Goal: Information Seeking & Learning: Learn about a topic

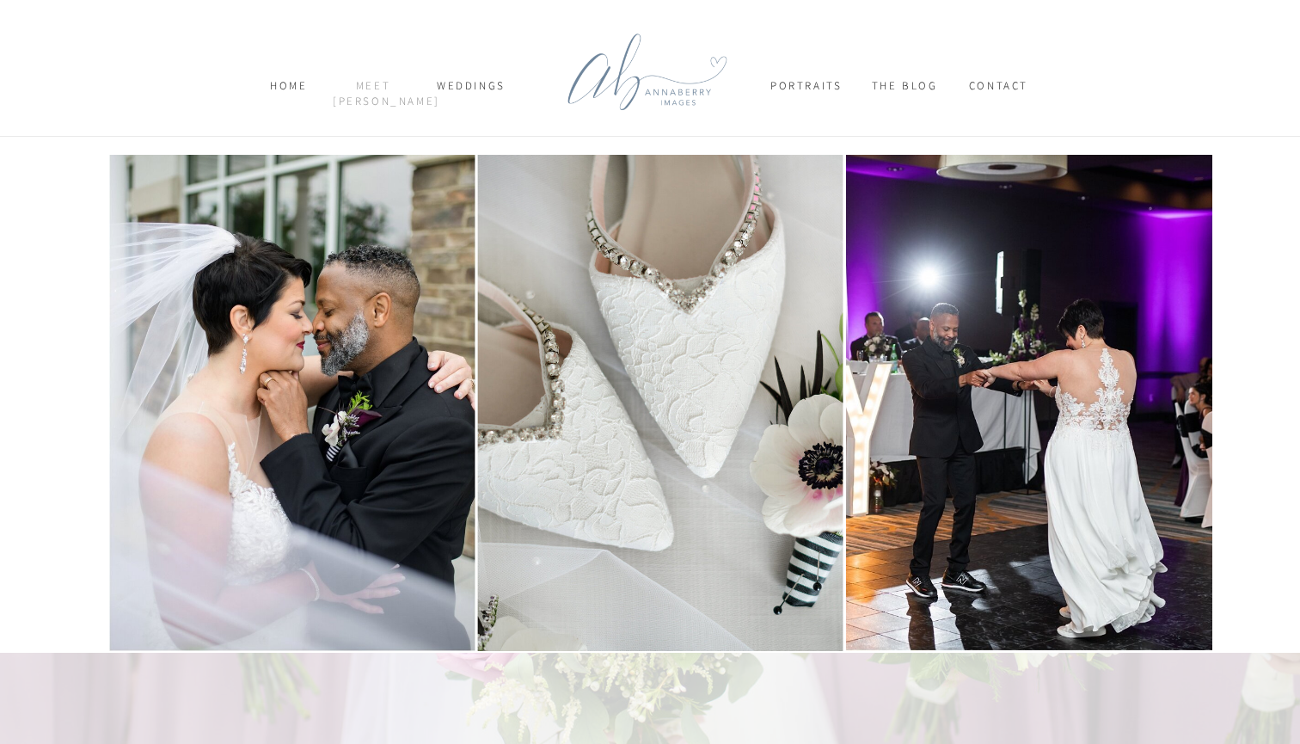
click at [371, 89] on nav "meet [PERSON_NAME]" at bounding box center [373, 93] width 81 height 30
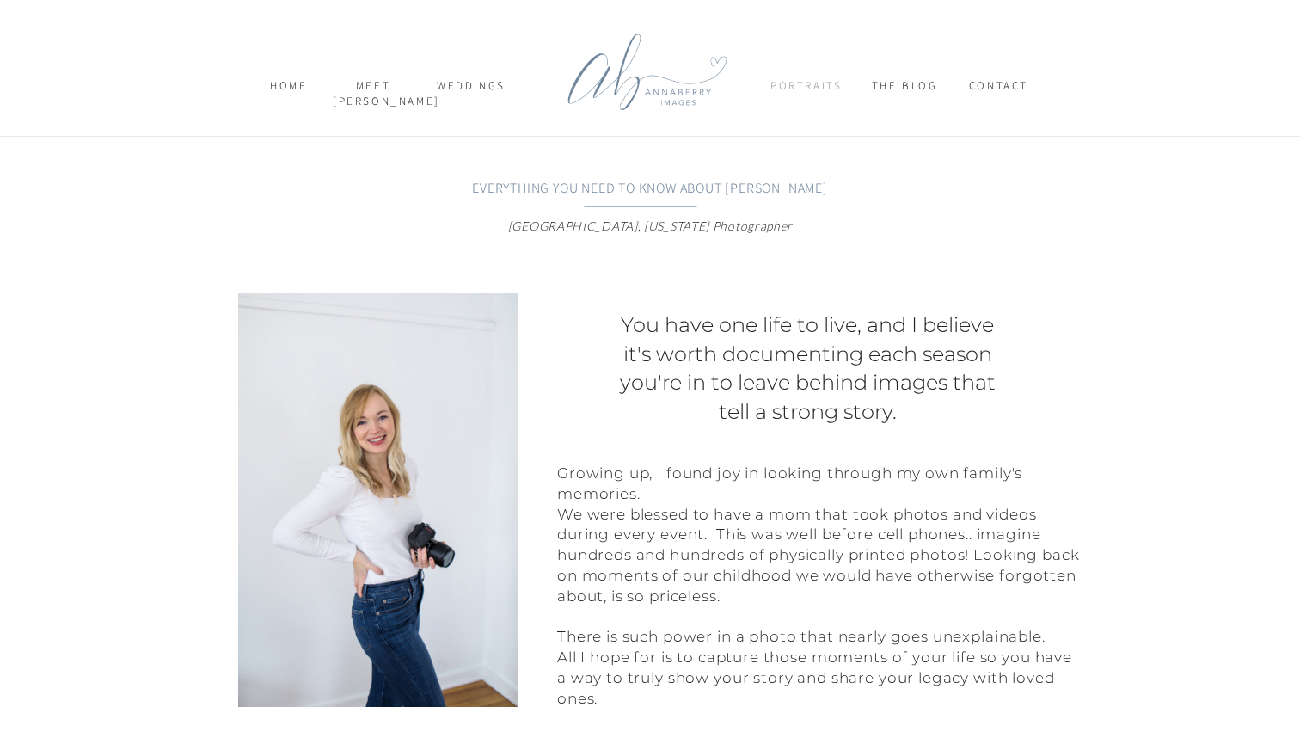
click at [820, 85] on nav "Portraits" at bounding box center [806, 93] width 71 height 30
click at [796, 124] on p "SENIORS" at bounding box center [832, 132] width 110 height 18
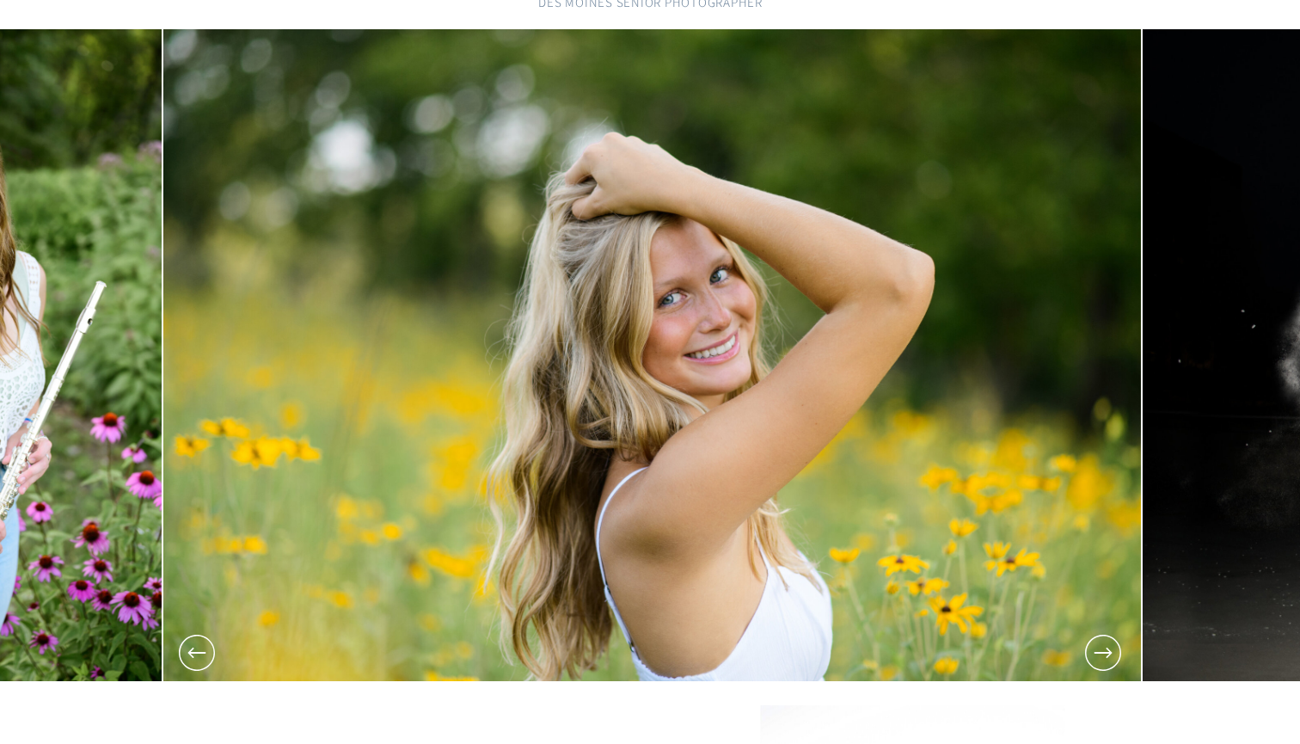
scroll to position [172, 0]
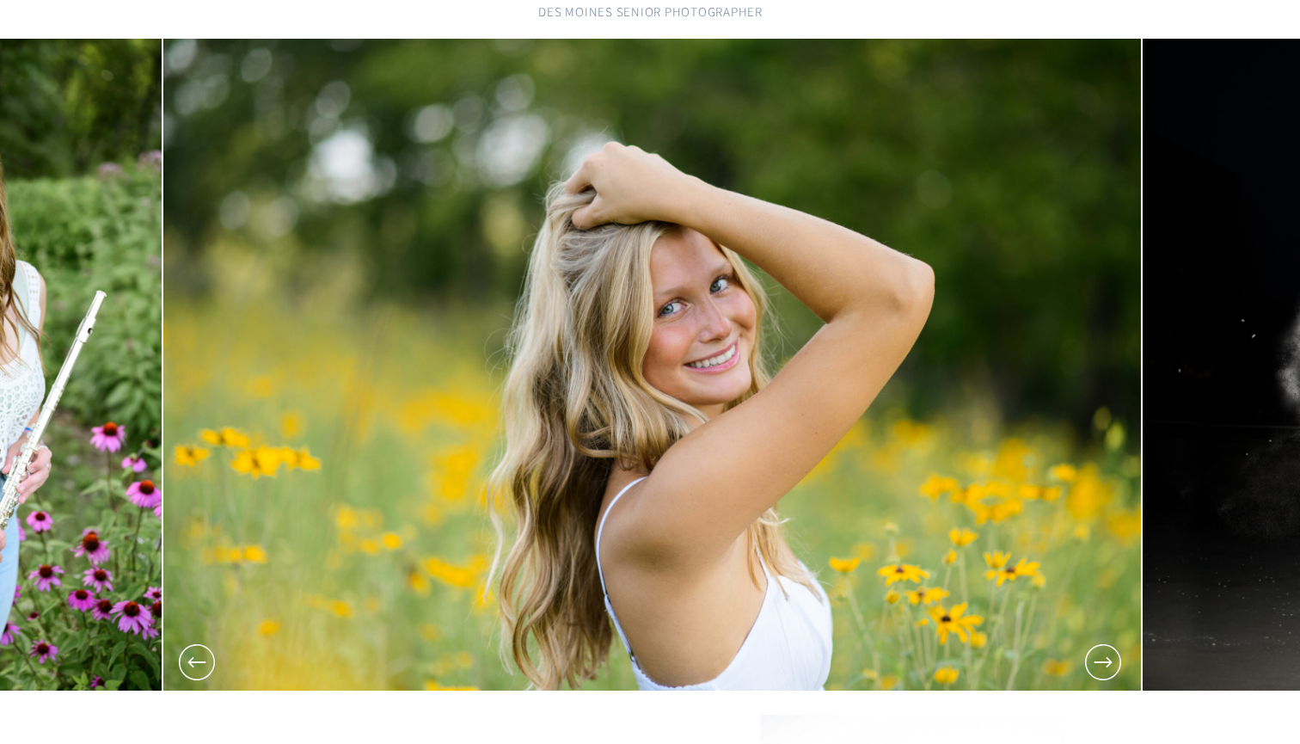
click at [1116, 663] on icon at bounding box center [1103, 662] width 43 height 43
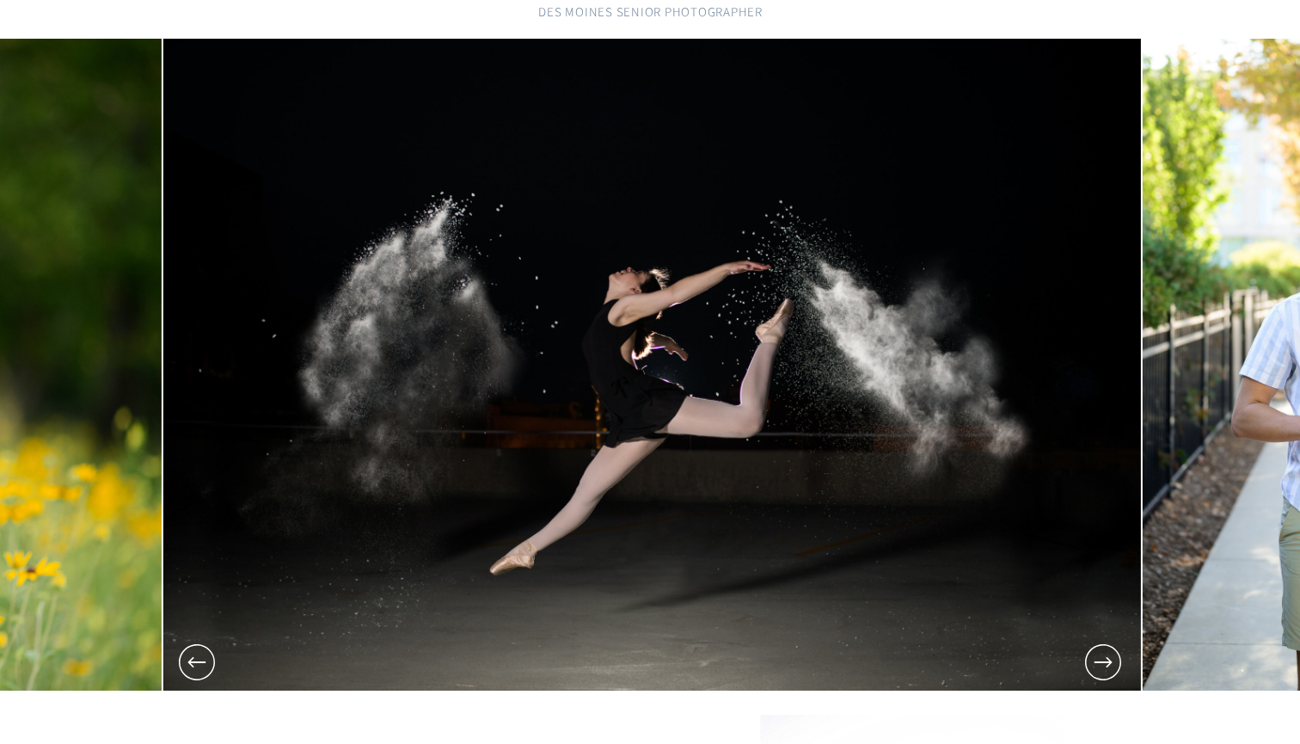
click at [1114, 662] on icon at bounding box center [1103, 662] width 43 height 43
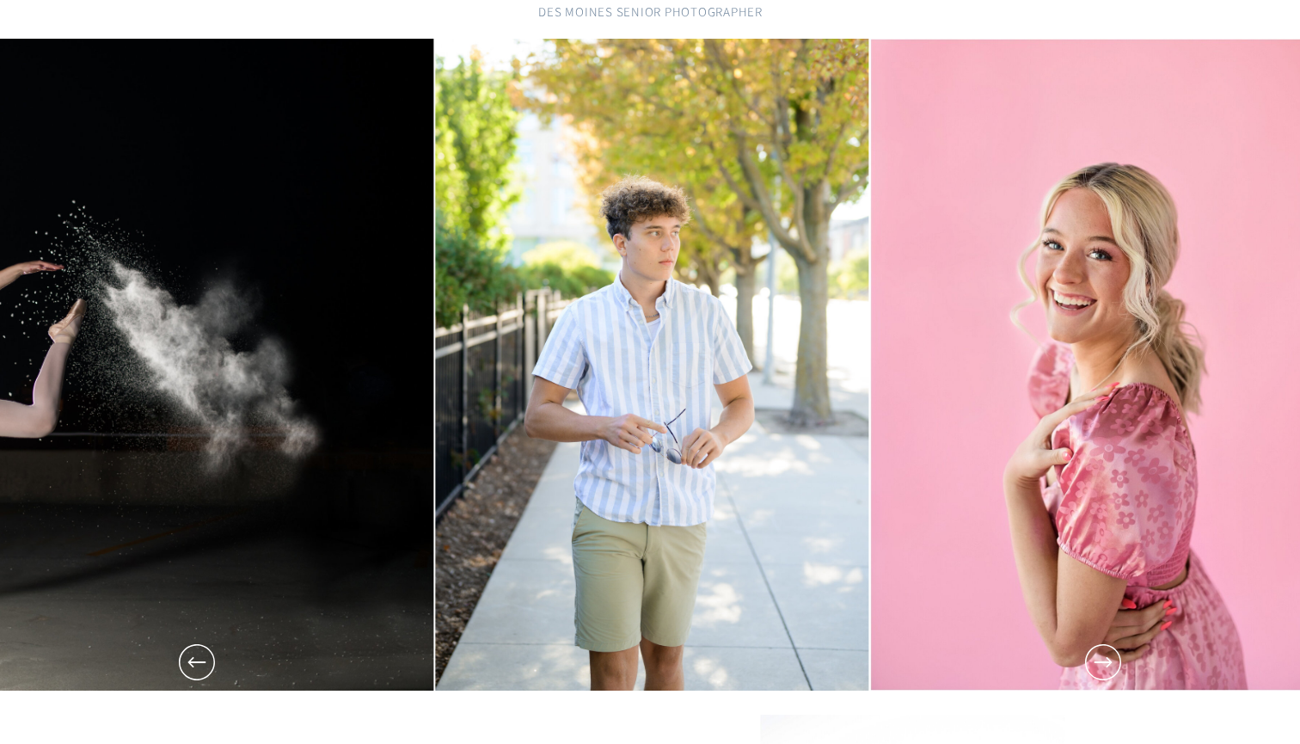
click at [1115, 662] on icon at bounding box center [1103, 662] width 43 height 43
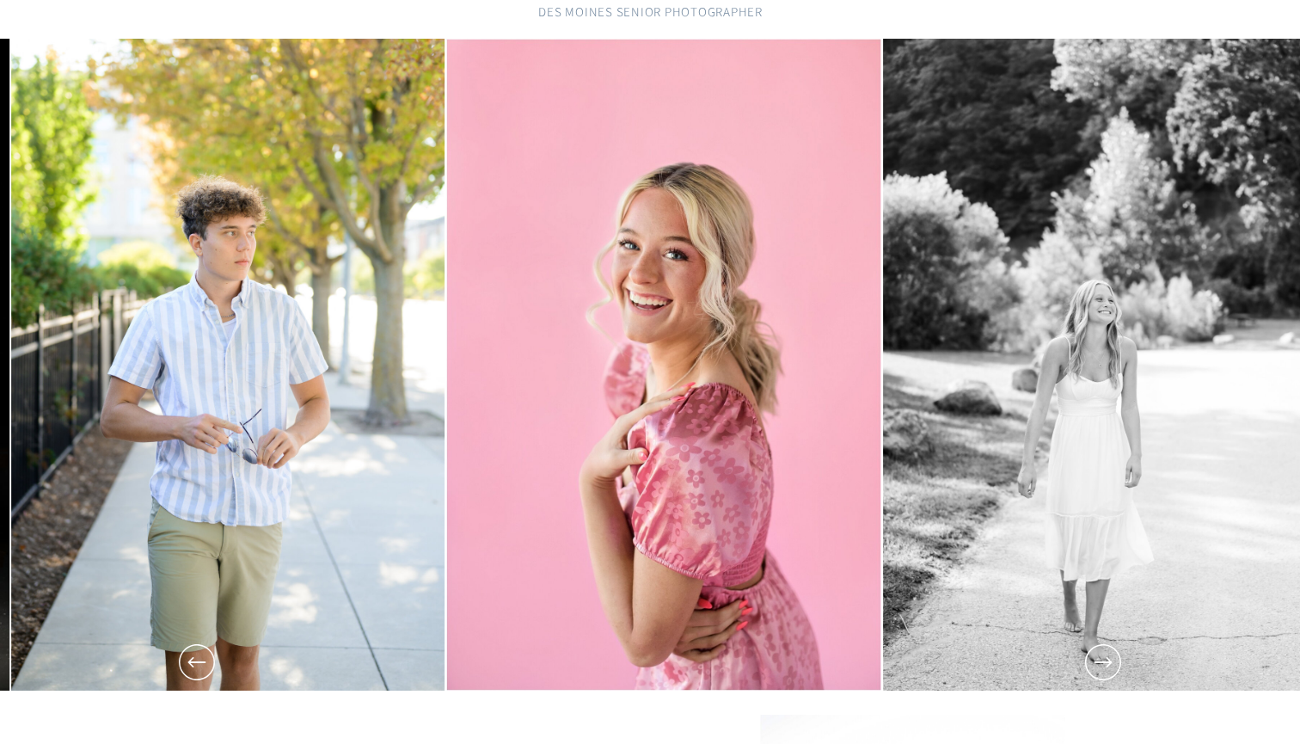
click at [1115, 662] on icon at bounding box center [1103, 662] width 43 height 43
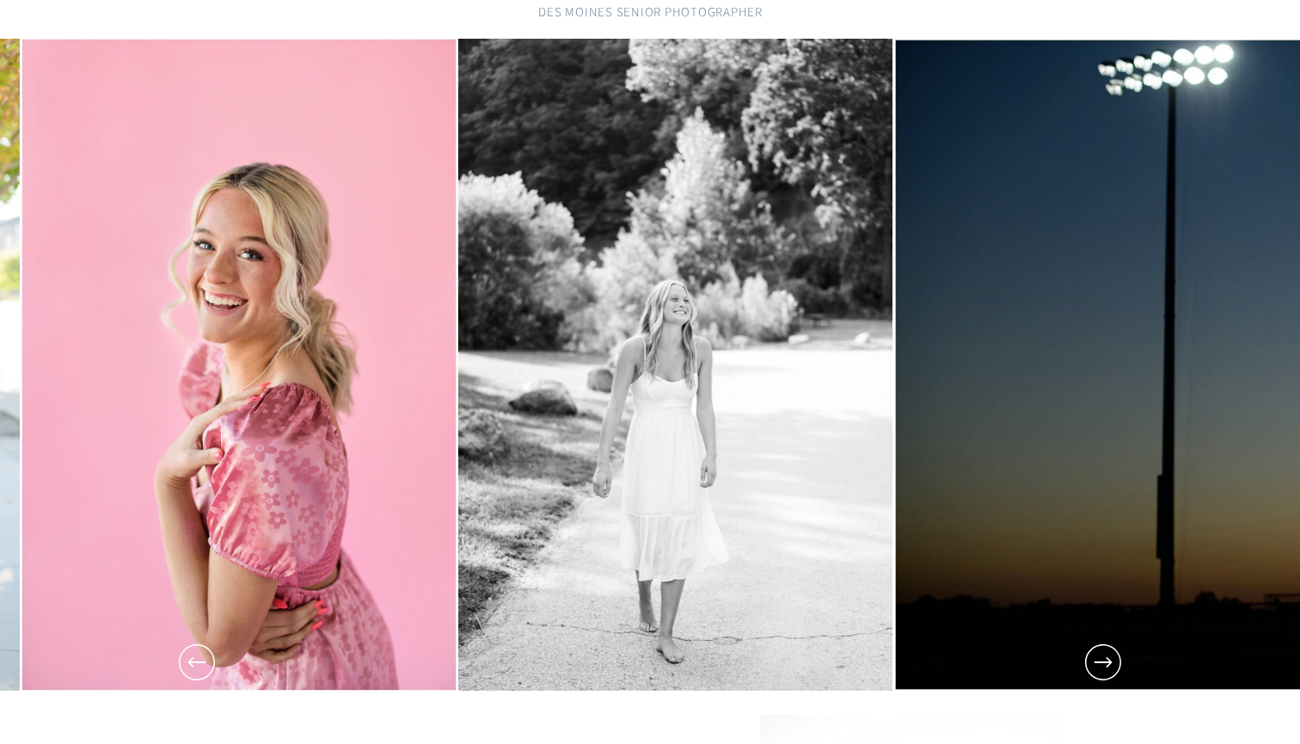
click at [1115, 662] on icon at bounding box center [1103, 662] width 43 height 43
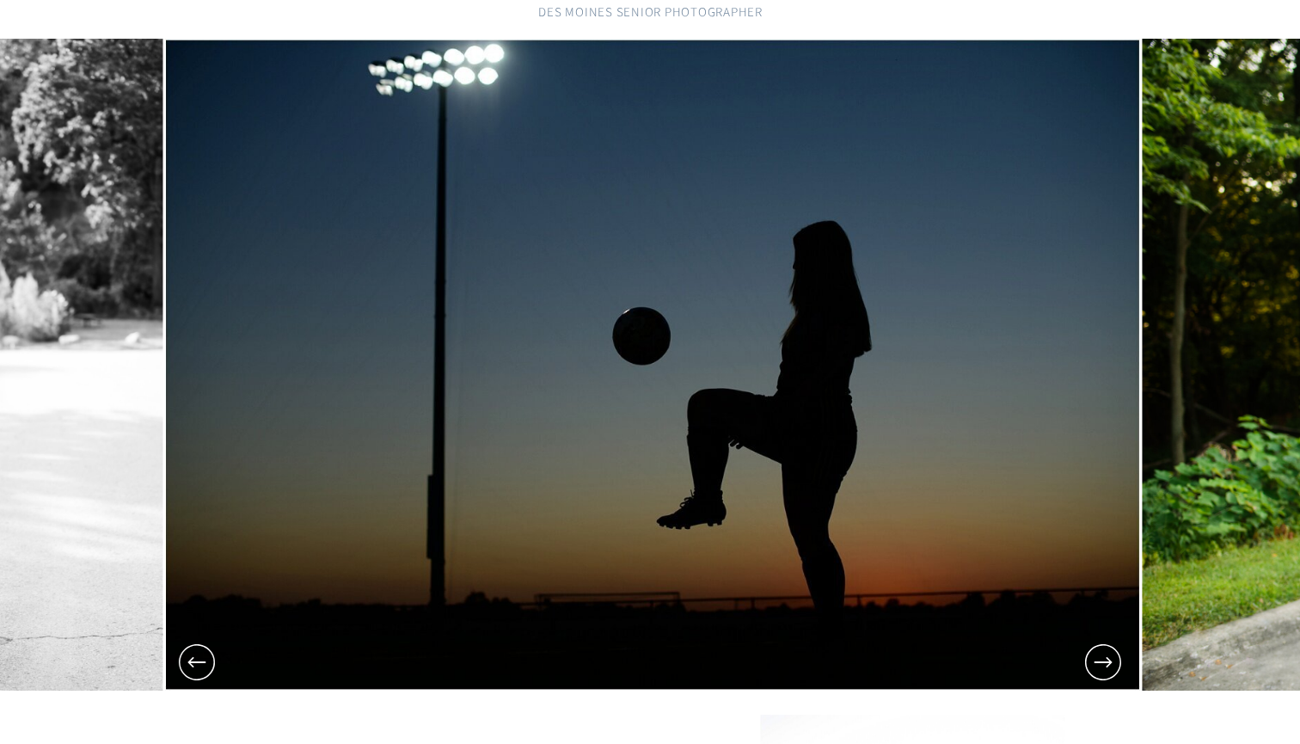
click at [1116, 662] on icon at bounding box center [1103, 662] width 43 height 43
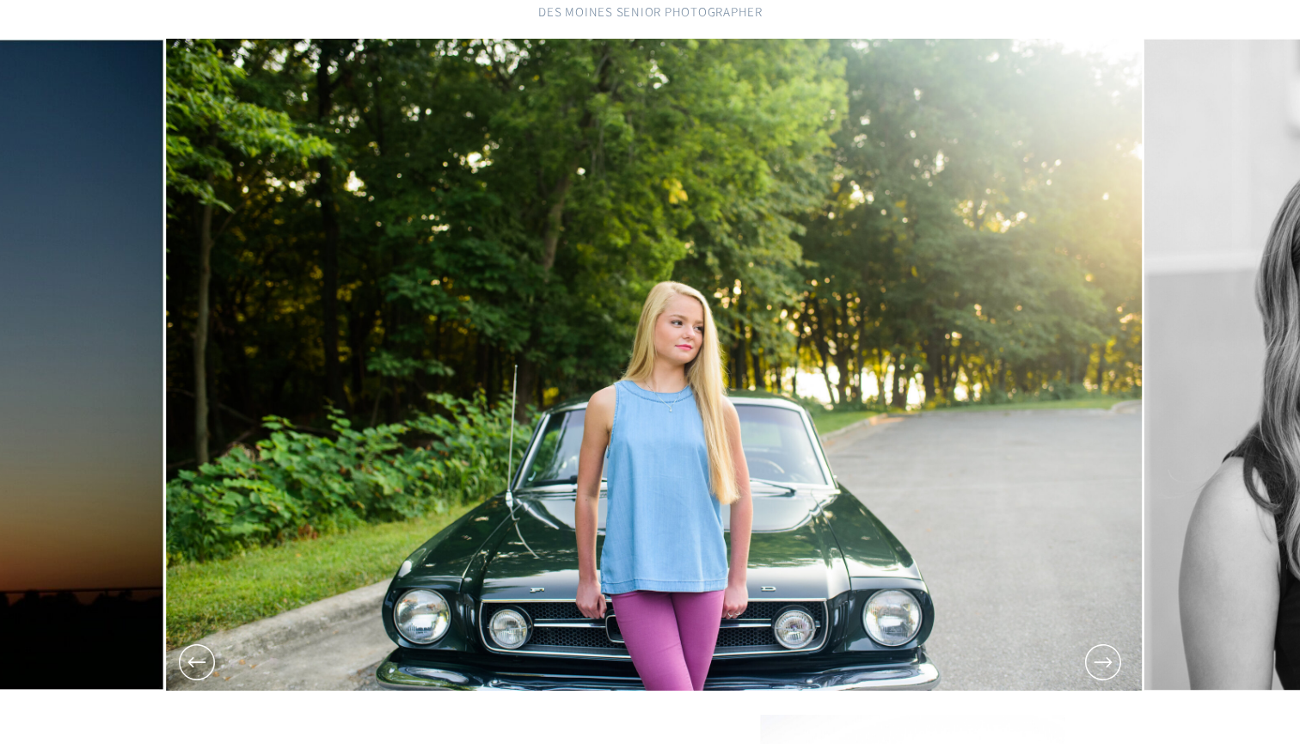
click at [1117, 662] on icon at bounding box center [1103, 662] width 43 height 43
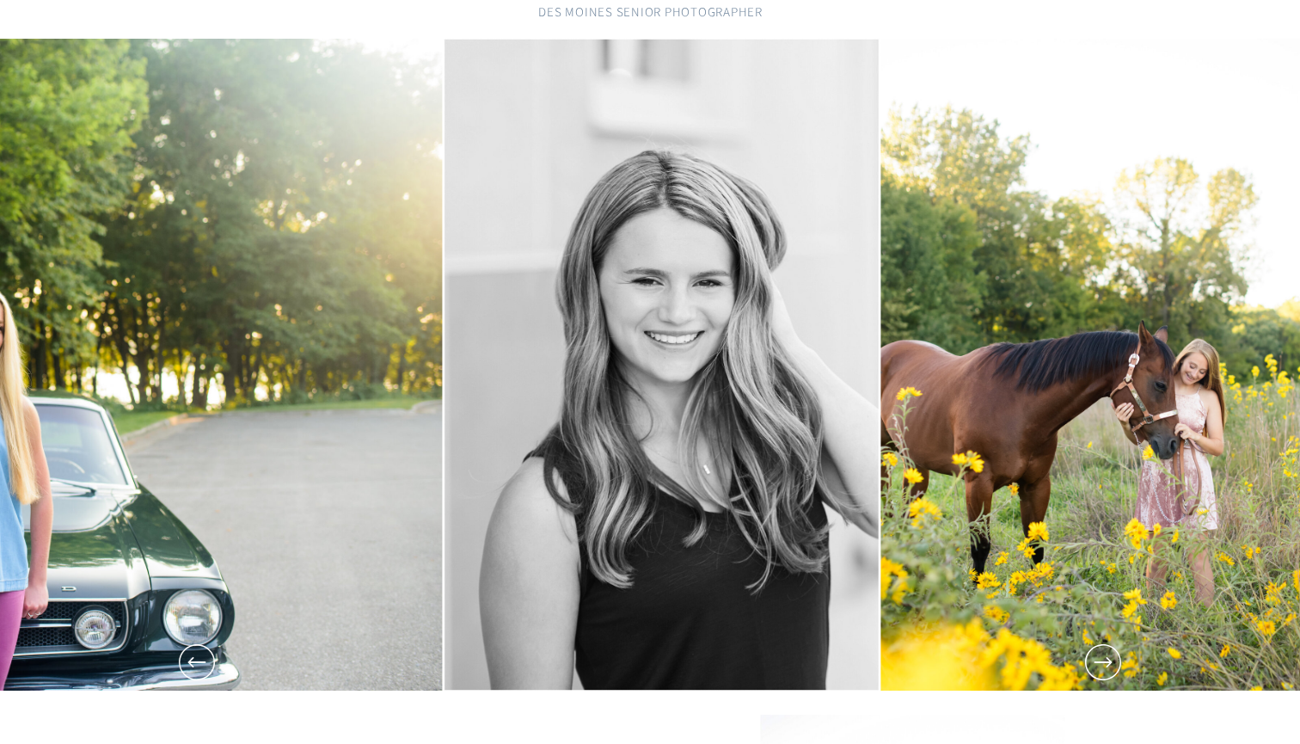
click at [1118, 662] on icon at bounding box center [1103, 662] width 43 height 43
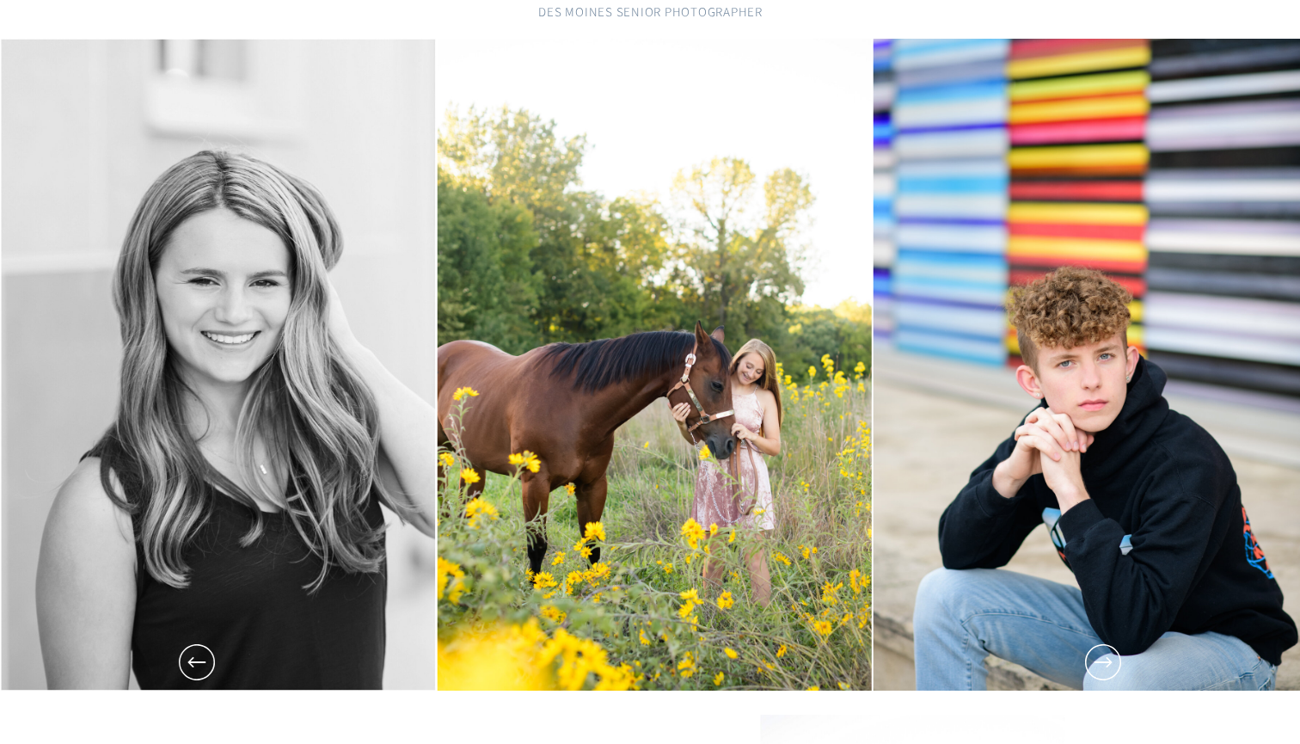
click at [1119, 662] on icon at bounding box center [1103, 662] width 43 height 43
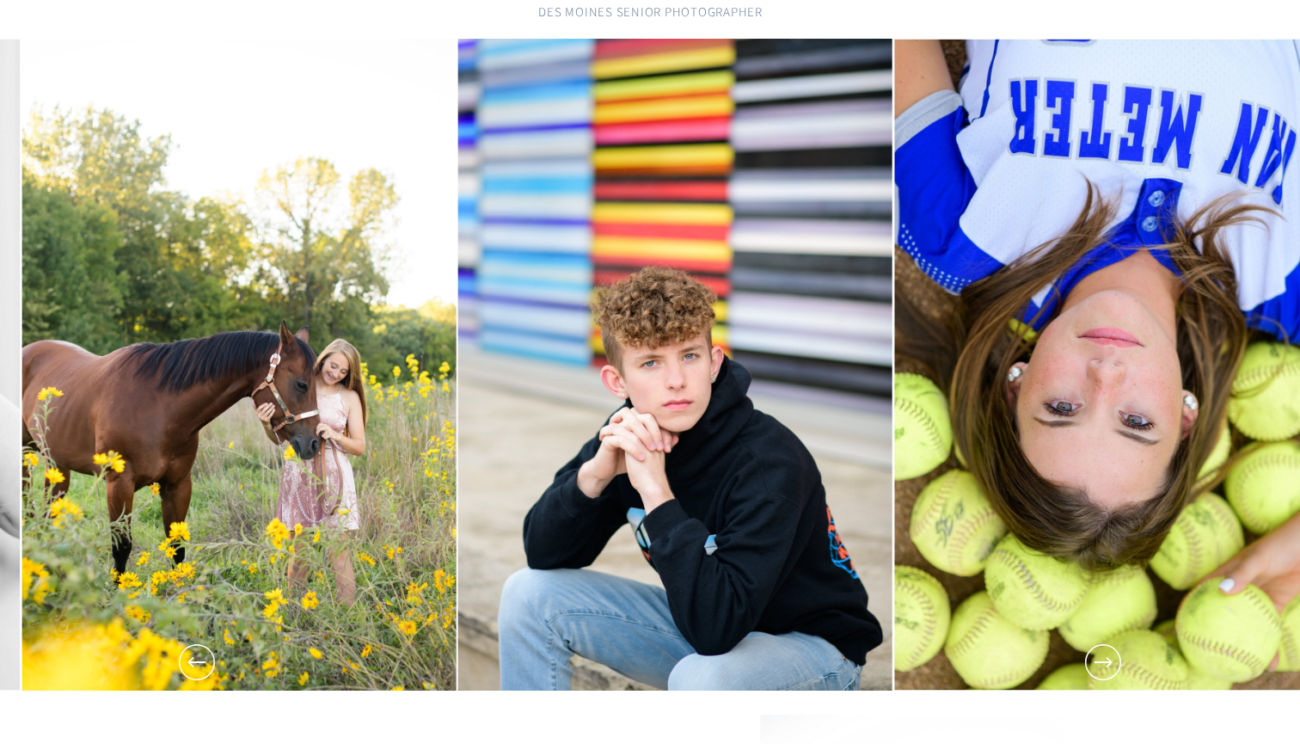
click at [1120, 662] on icon at bounding box center [1103, 662] width 43 height 43
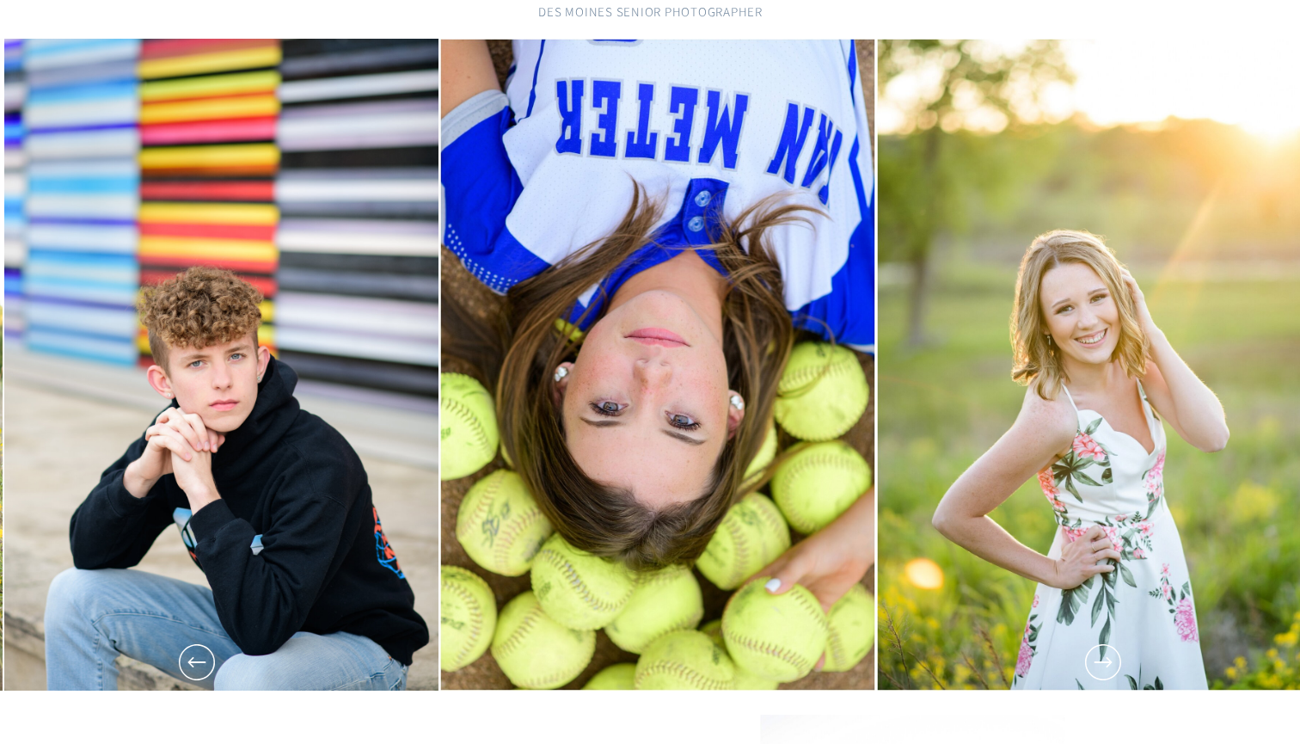
click at [1120, 662] on icon at bounding box center [1103, 662] width 43 height 43
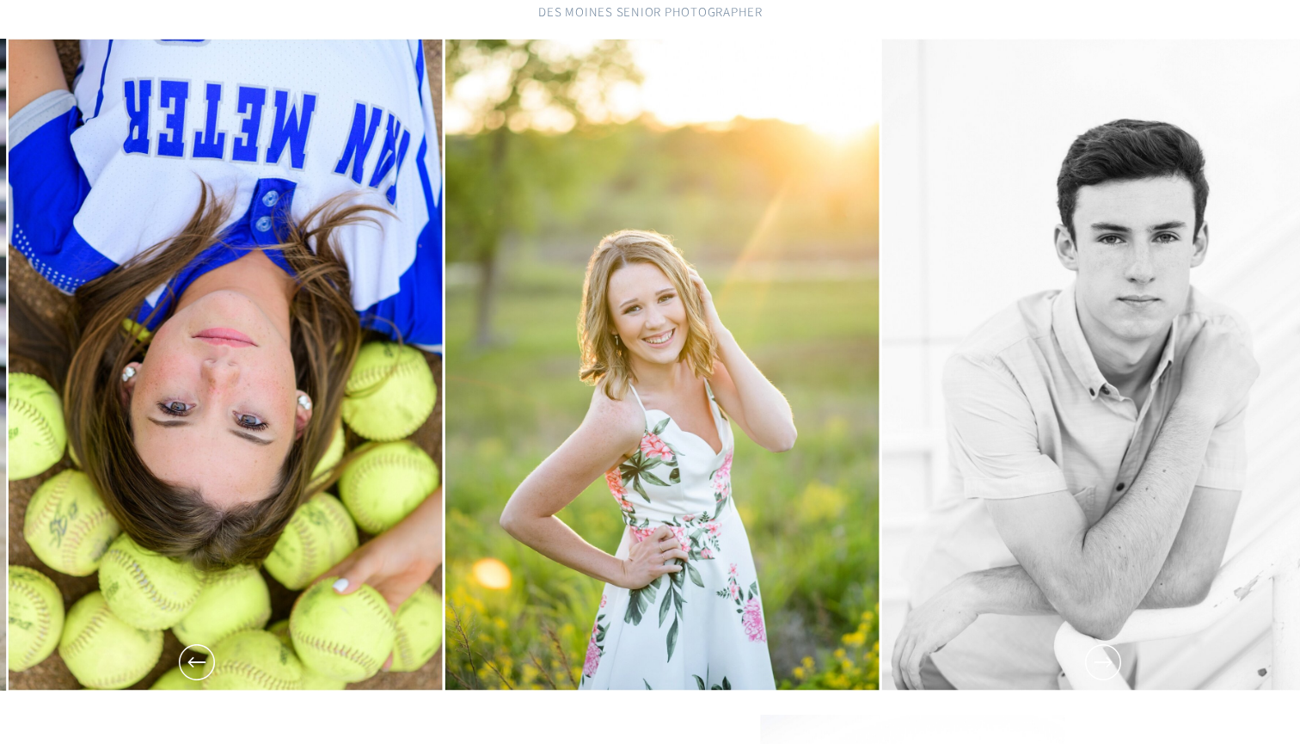
click at [1121, 662] on icon at bounding box center [1103, 662] width 36 height 36
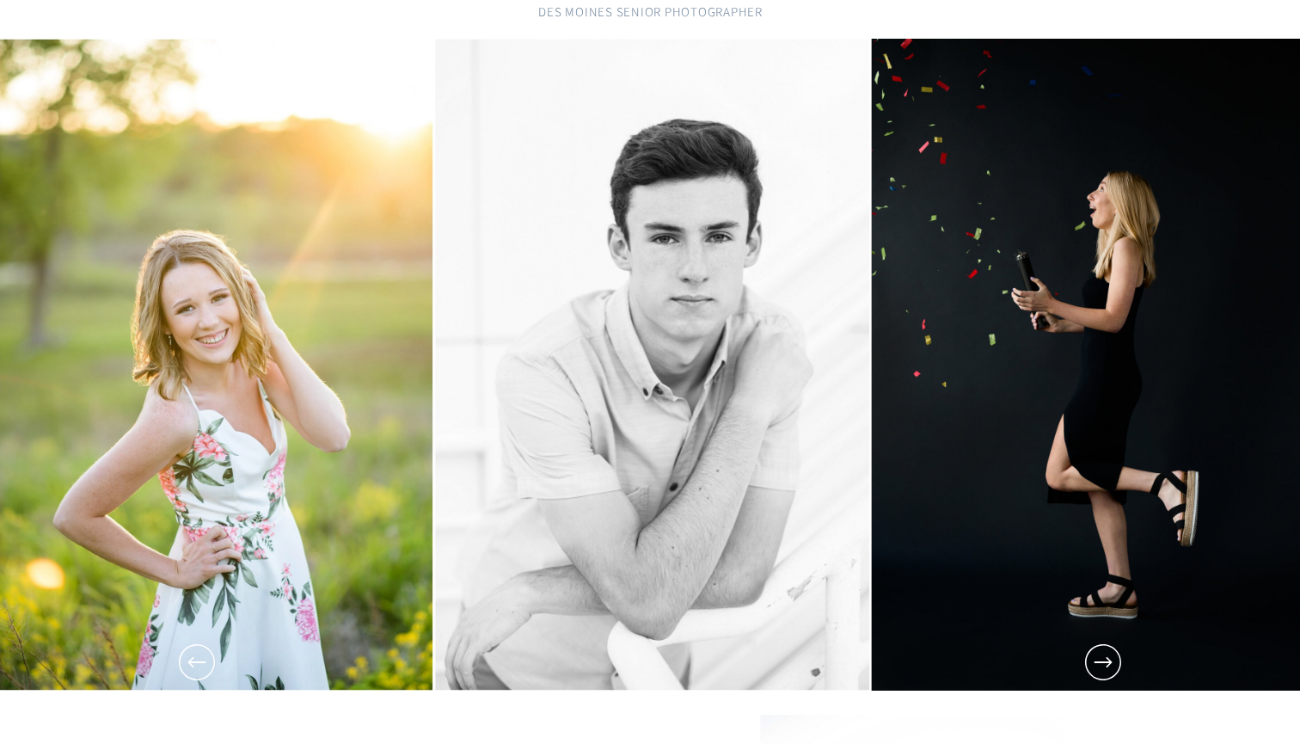
click at [1121, 662] on icon at bounding box center [1103, 662] width 36 height 36
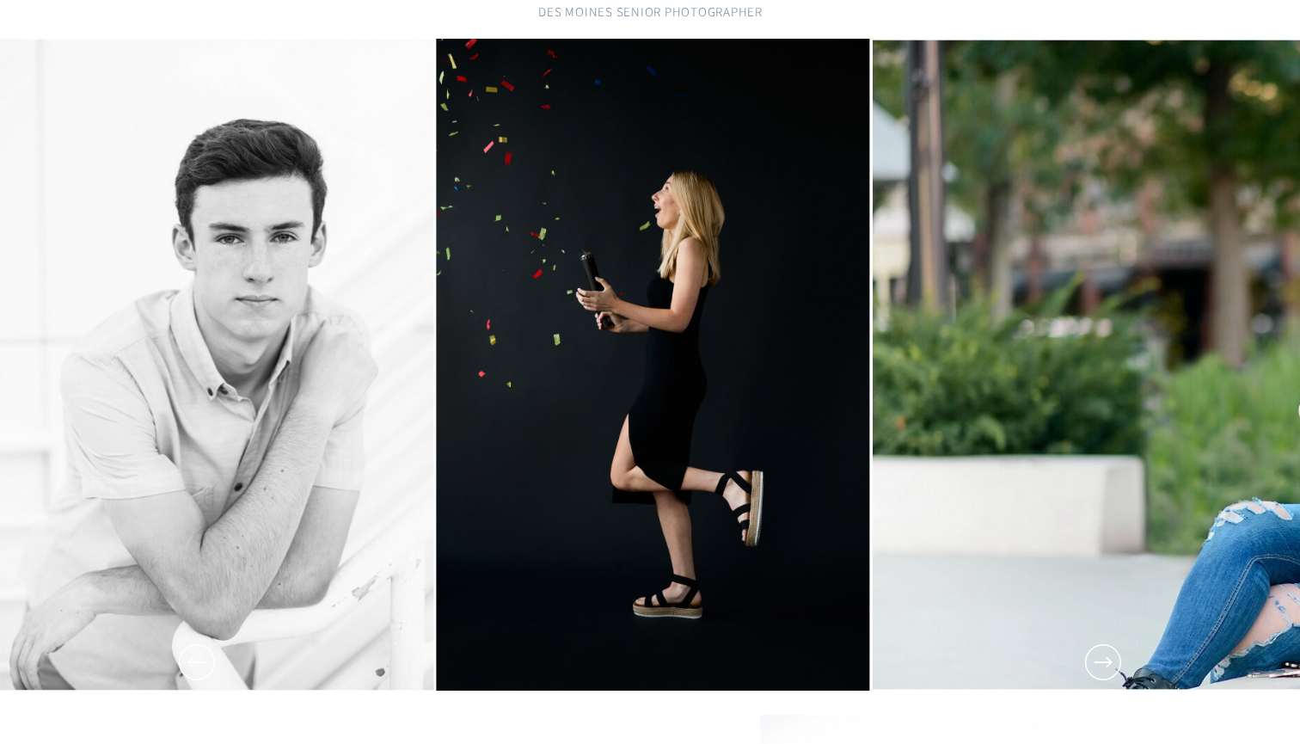
click at [1121, 662] on icon at bounding box center [1103, 662] width 36 height 36
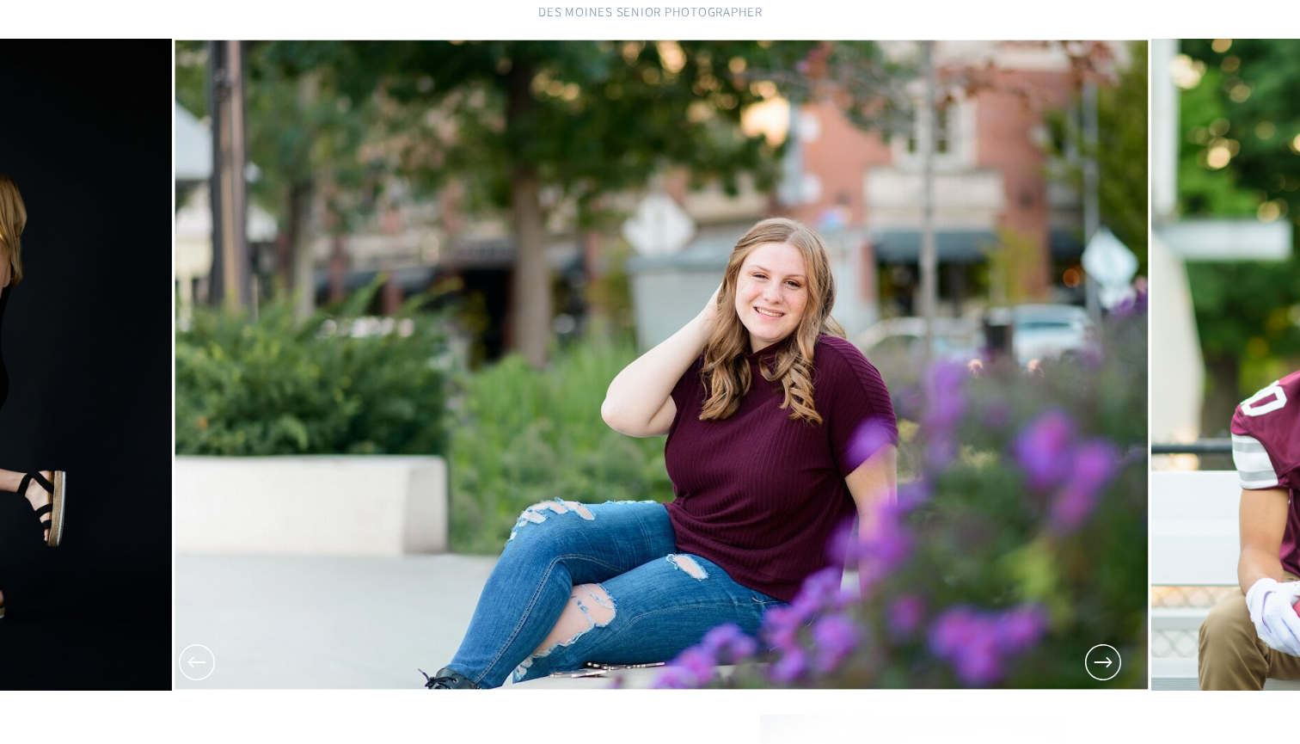
click at [1121, 662] on icon at bounding box center [1103, 662] width 43 height 43
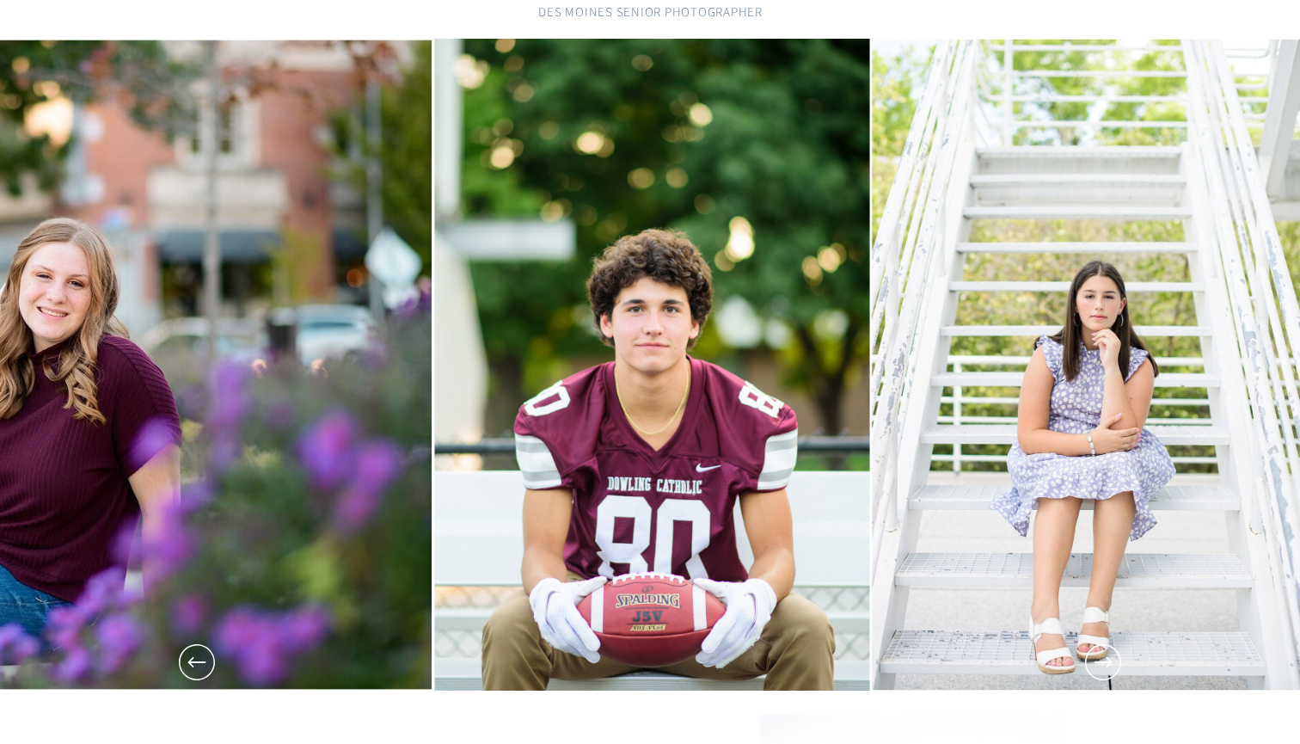
click at [1122, 662] on icon at bounding box center [1103, 662] width 43 height 43
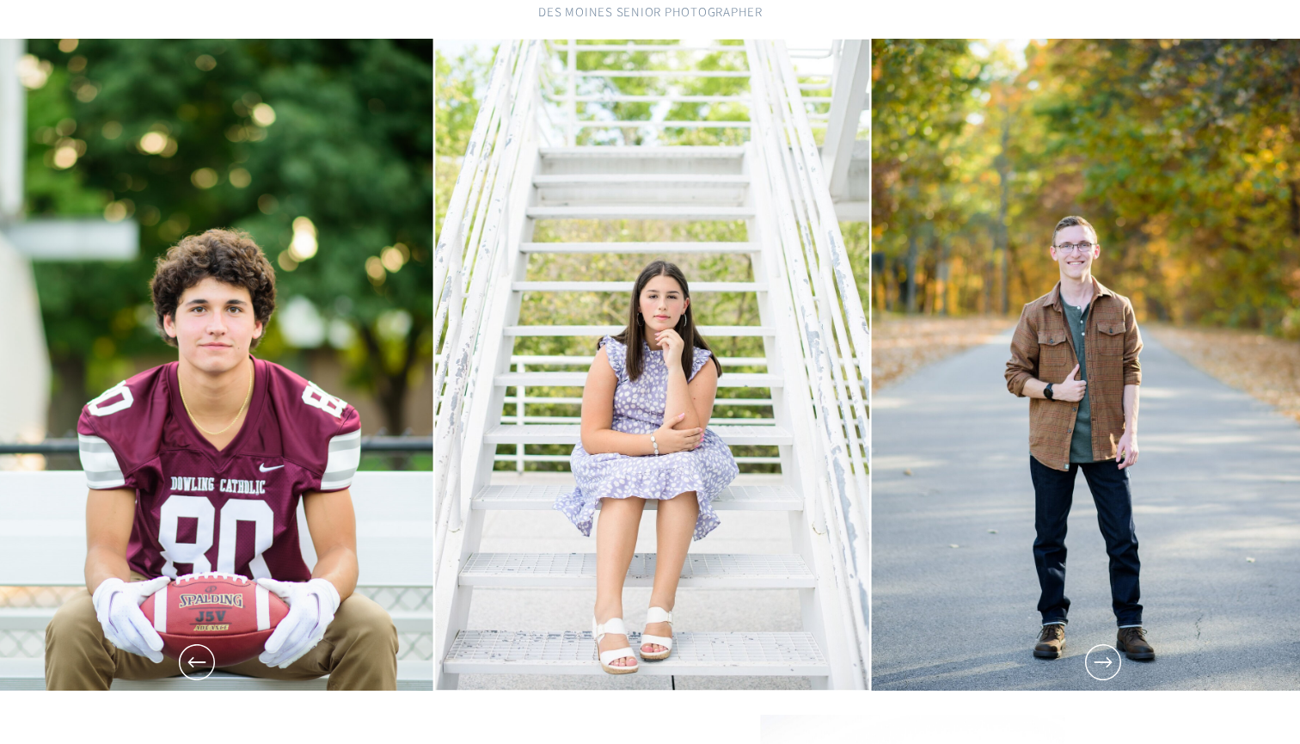
click at [1122, 662] on icon at bounding box center [1103, 662] width 43 height 43
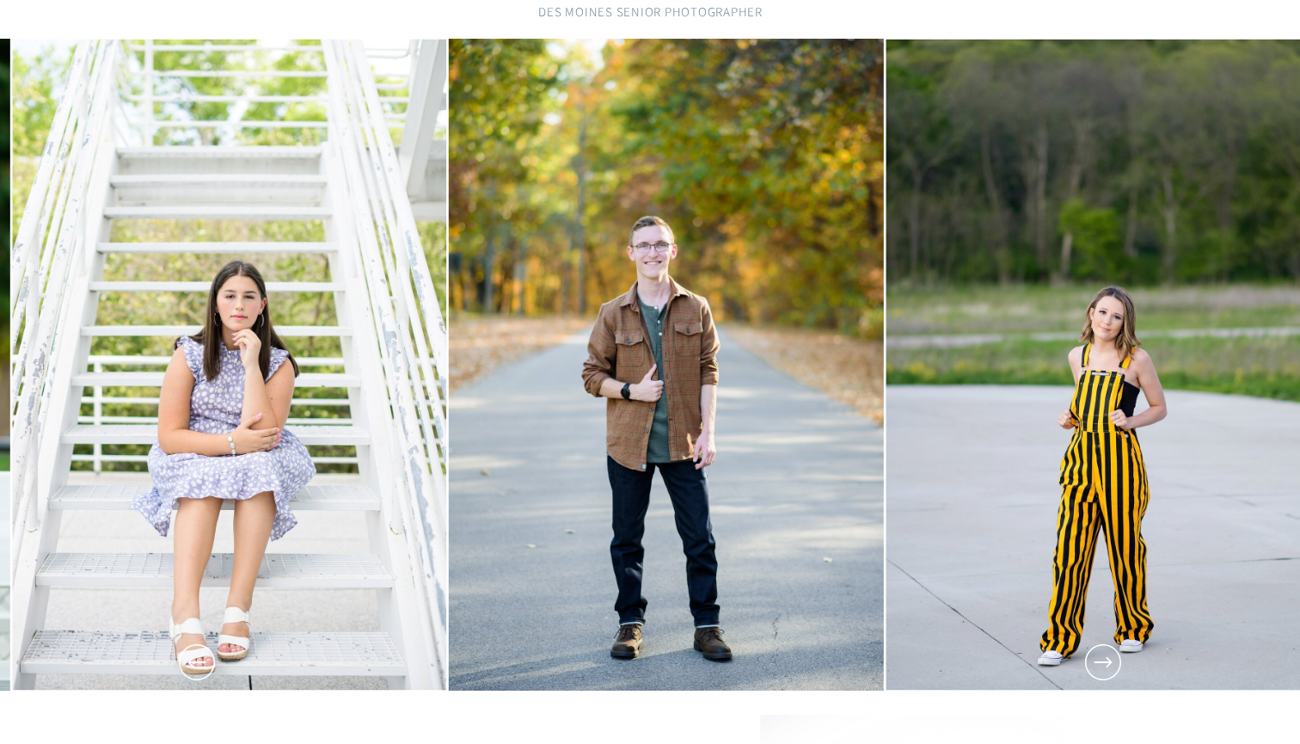
click at [1122, 662] on icon at bounding box center [1103, 662] width 43 height 43
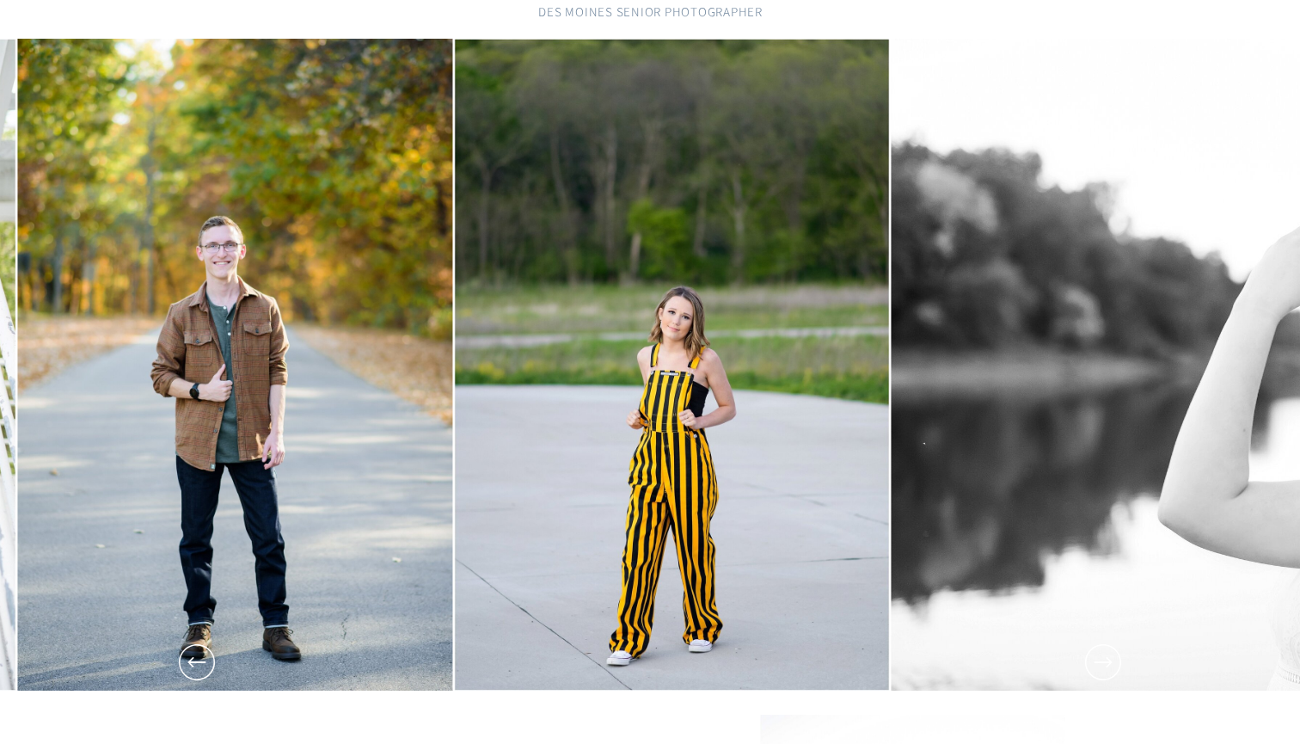
click at [1123, 662] on icon at bounding box center [1103, 662] width 43 height 43
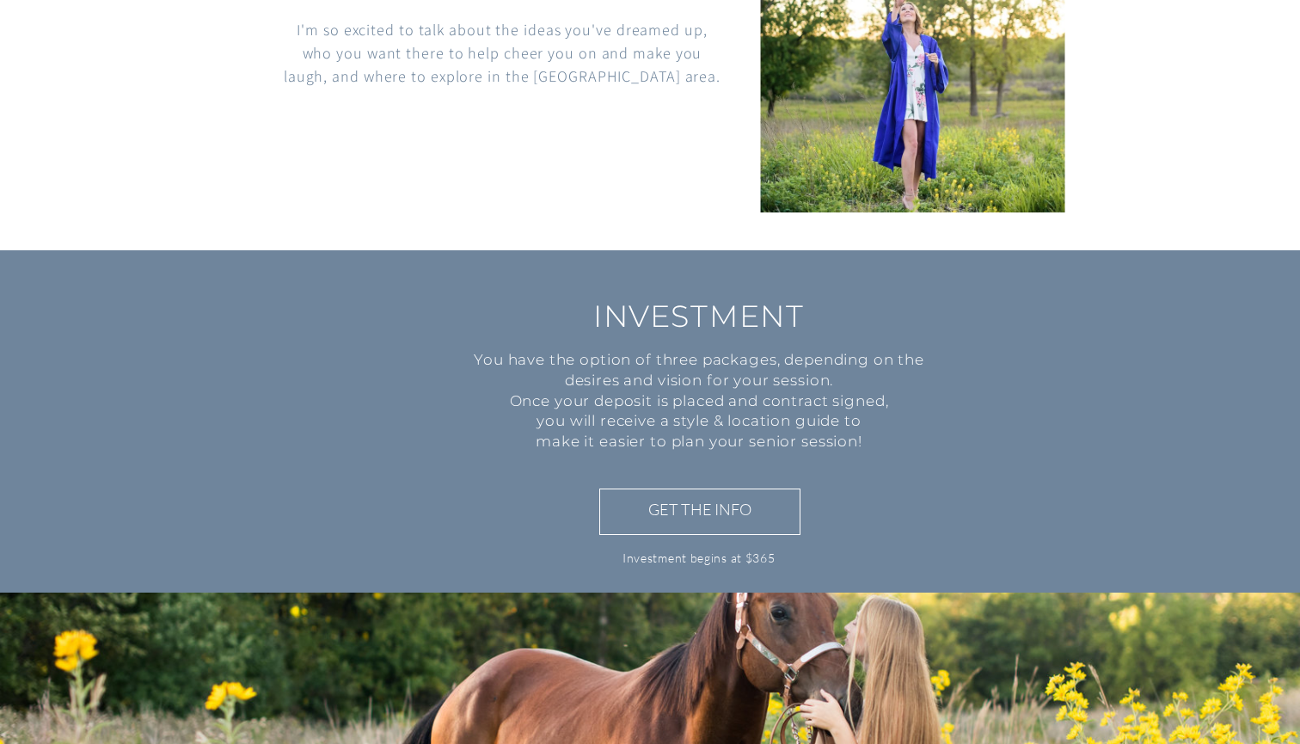
scroll to position [1117, 0]
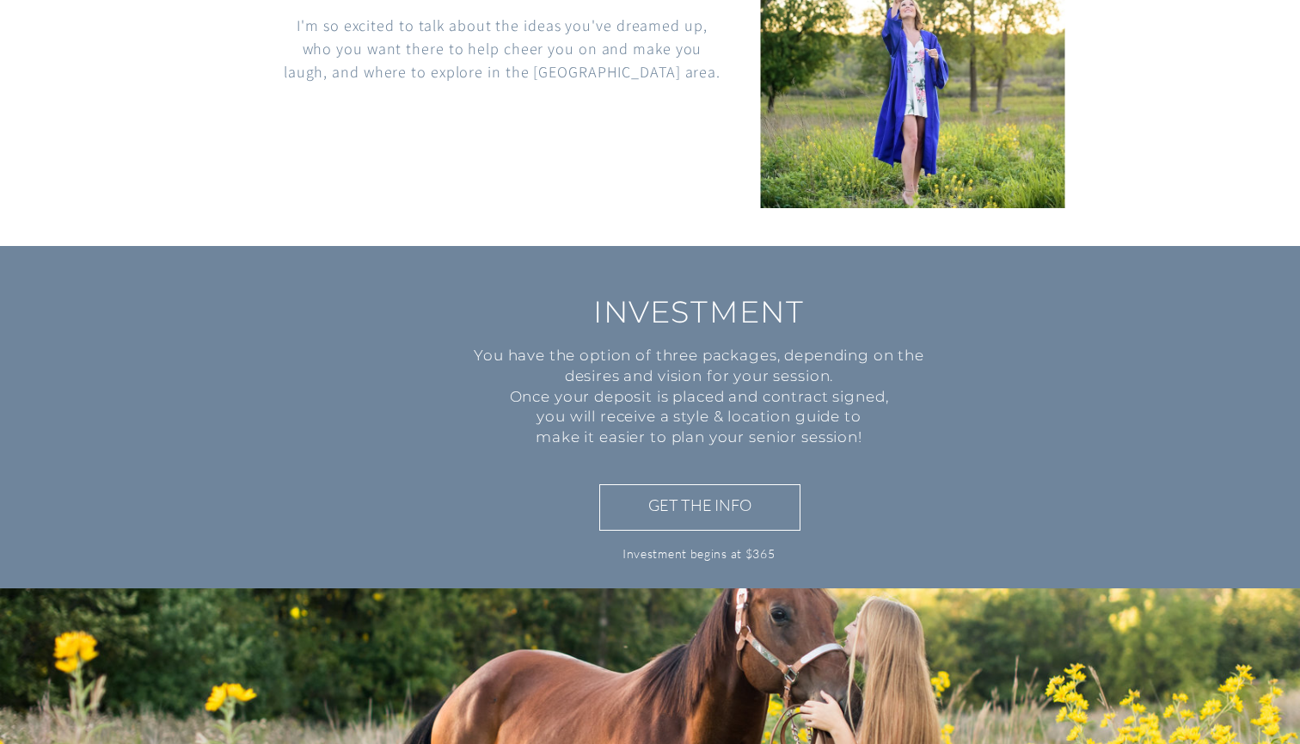
click at [710, 507] on h3 "GET THE INFO" at bounding box center [699, 506] width 177 height 25
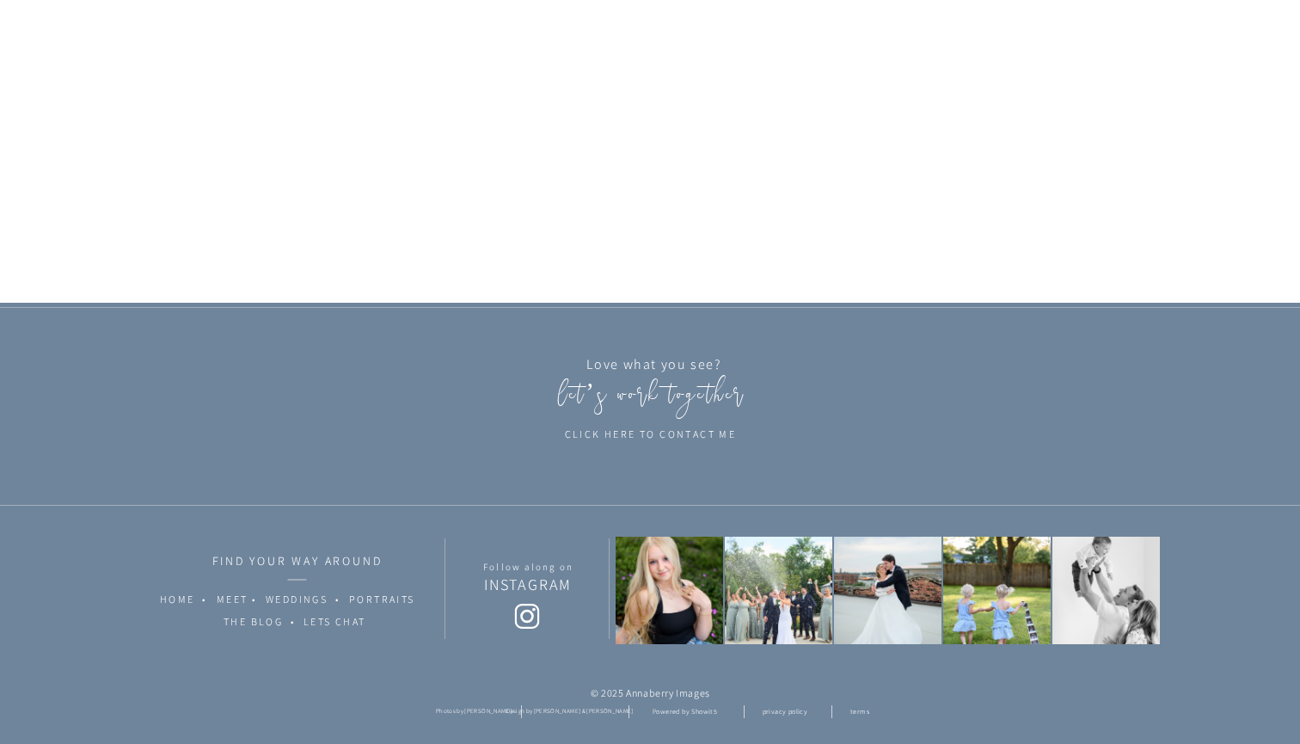
scroll to position [3483, 0]
click at [520, 610] on icon at bounding box center [527, 616] width 43 height 32
